Goal: Information Seeking & Learning: Learn about a topic

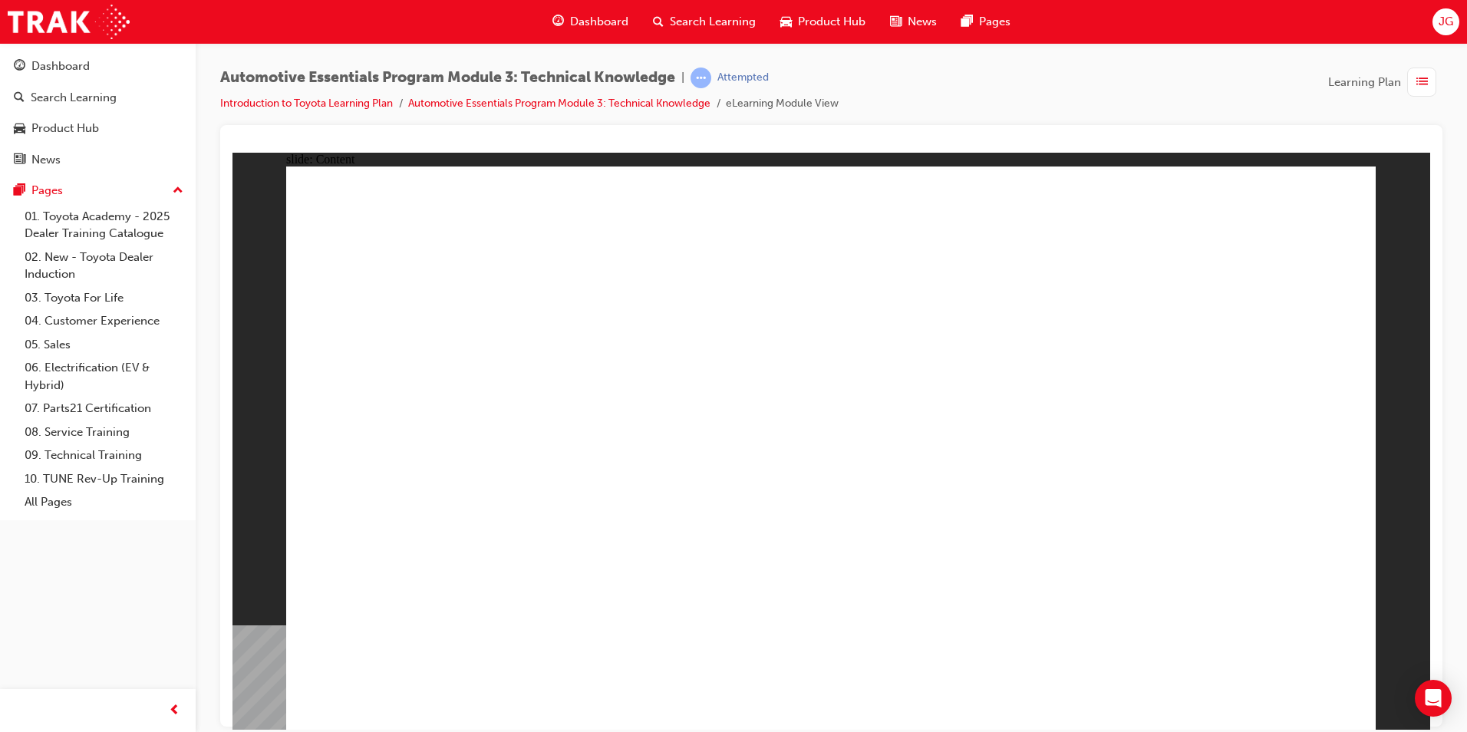
drag, startPoint x: 1163, startPoint y: 310, endPoint x: 1018, endPoint y: 359, distance: 153.1
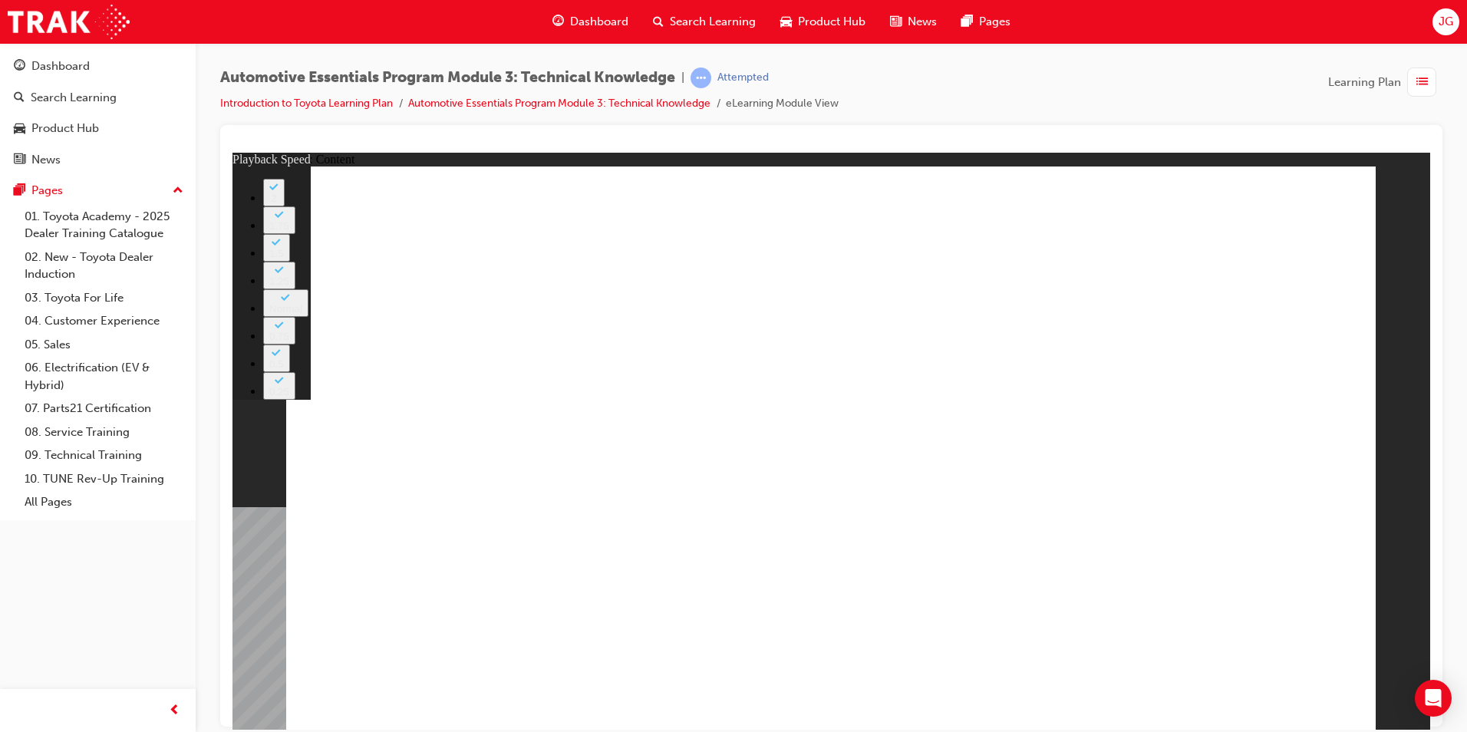
type input "18"
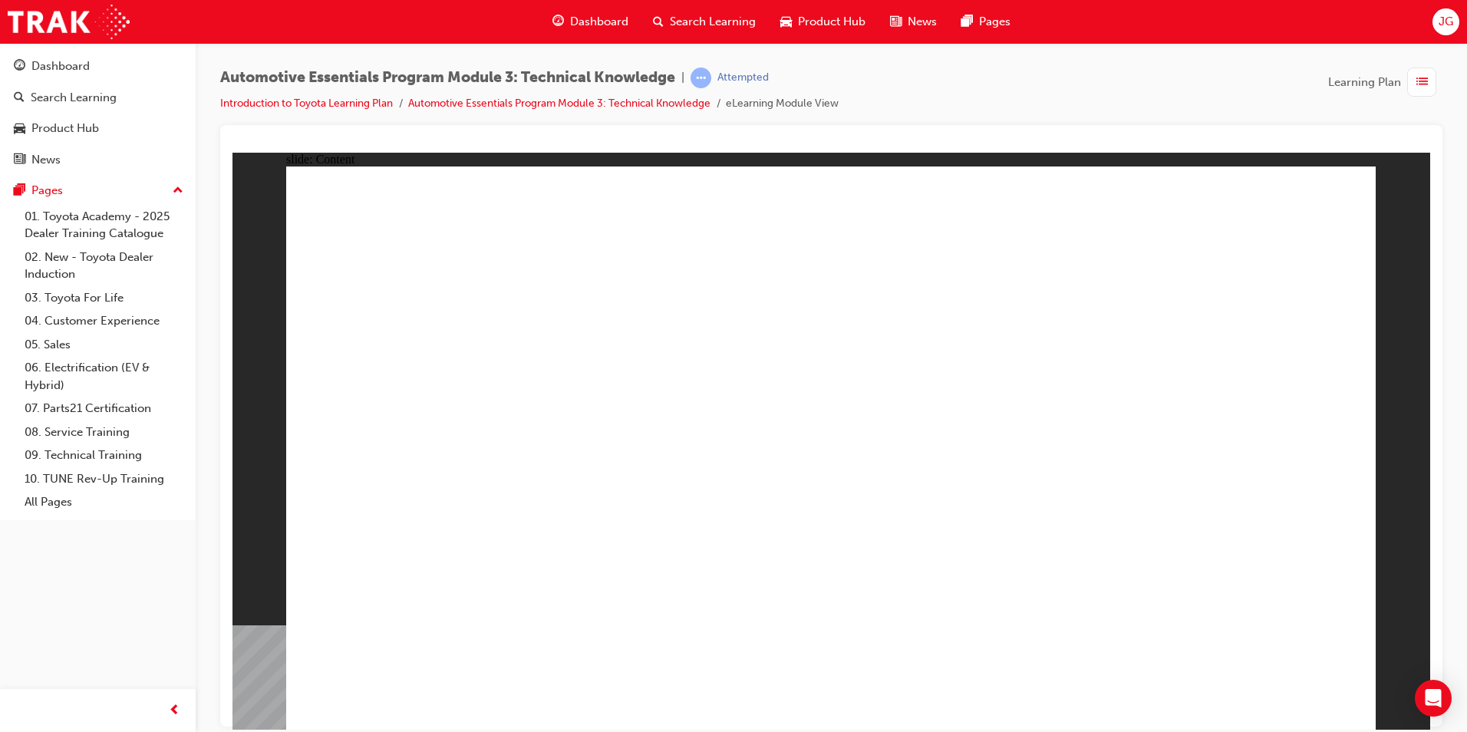
radio input "true"
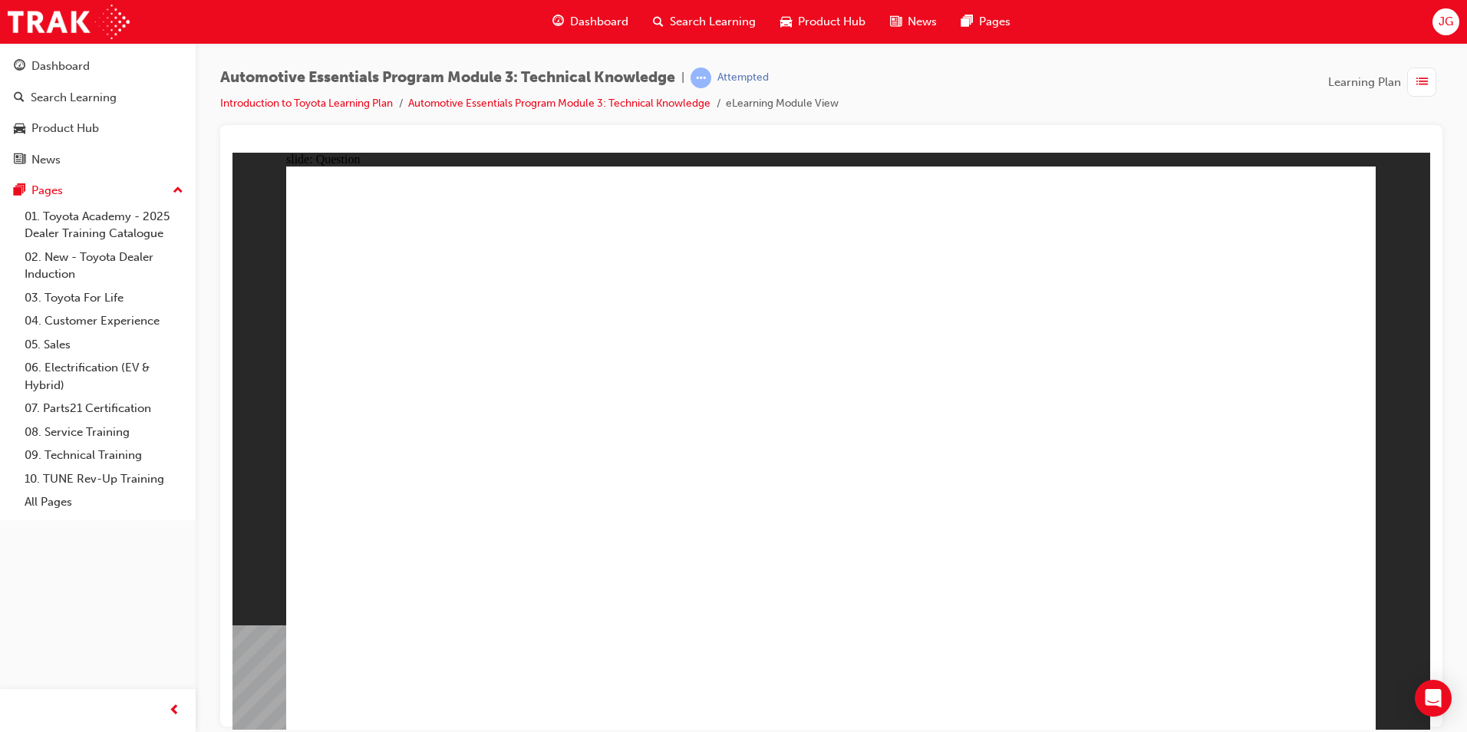
radio input "true"
